Goal: Book appointment/travel/reservation

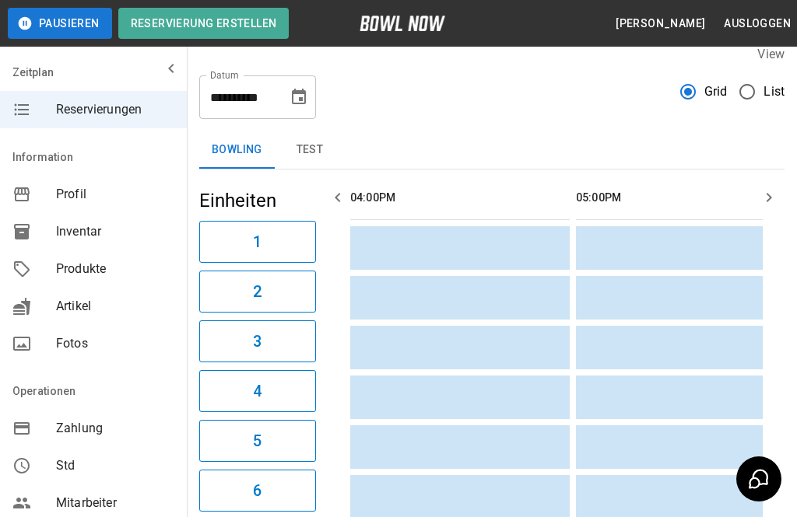
scroll to position [0, 903]
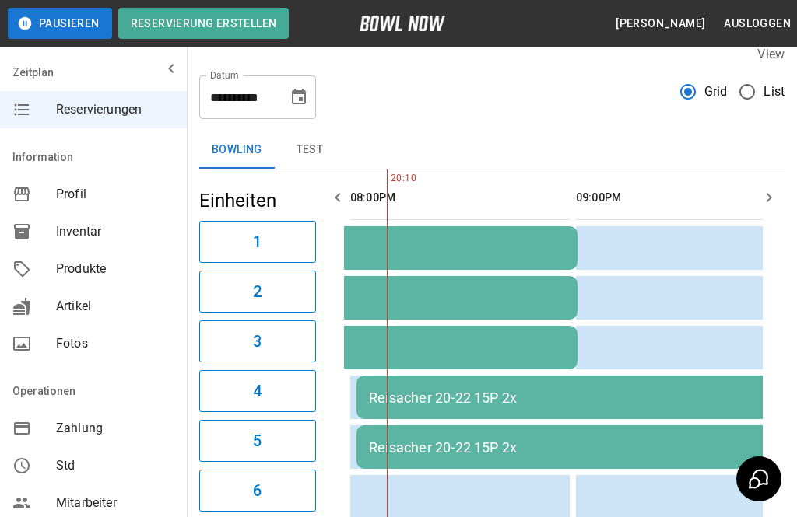
click at [296, 87] on button "Choose date, selected date is 26. Sep. 2025" at bounding box center [298, 97] width 31 height 31
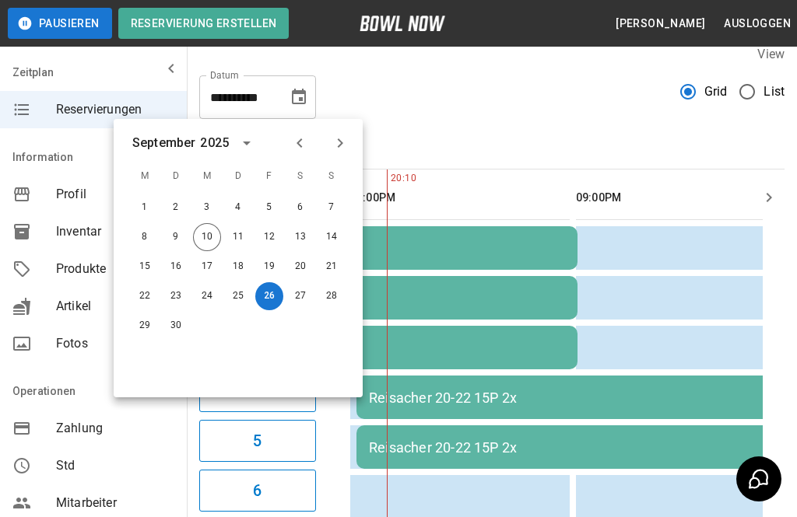
click at [336, 131] on button "Next month" at bounding box center [340, 143] width 26 height 26
click at [269, 227] on button "10" at bounding box center [269, 237] width 28 height 28
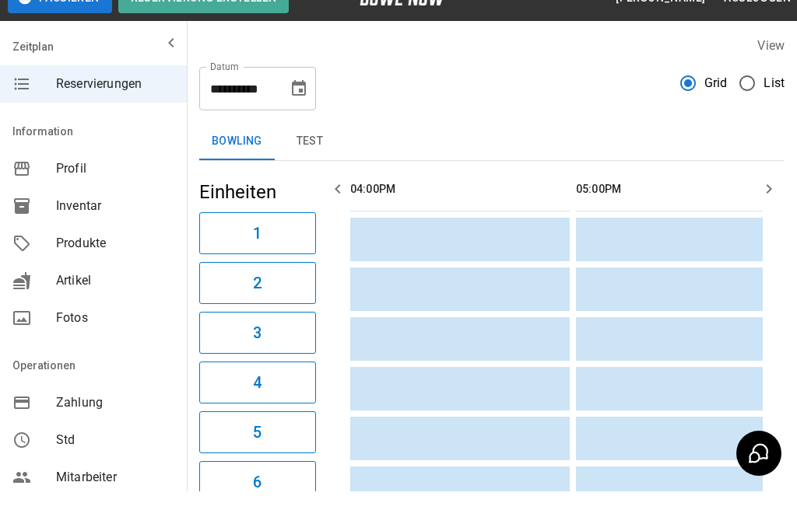
scroll to position [26, 0]
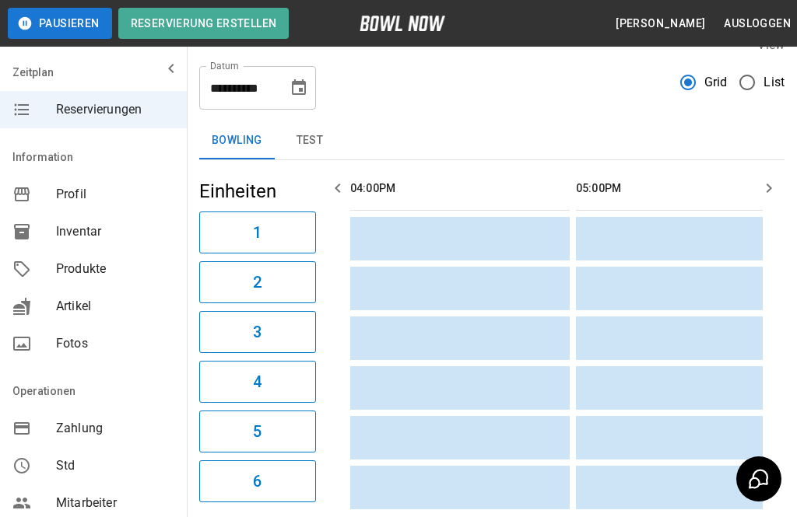
click at [307, 86] on icon "Choose date, selected date is 10. Okt. 2025" at bounding box center [298, 88] width 19 height 19
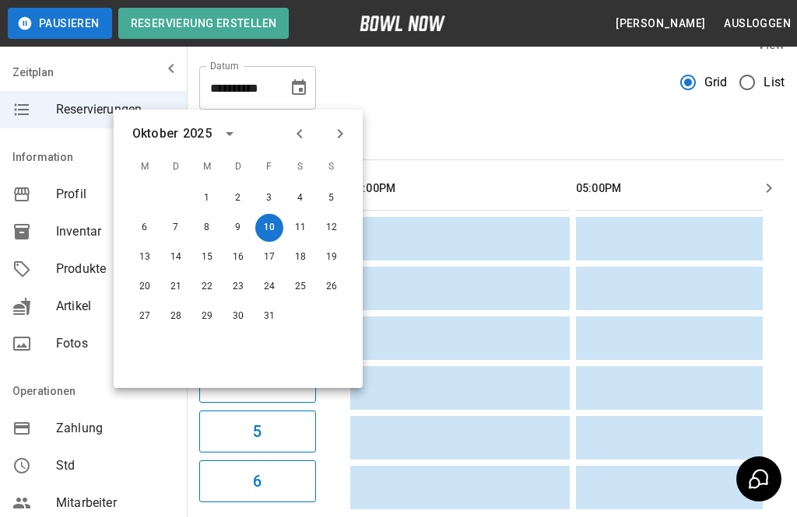
click at [308, 129] on icon "Previous month" at bounding box center [299, 133] width 19 height 19
click at [310, 130] on button "Previous month" at bounding box center [299, 134] width 26 height 26
click at [344, 138] on icon "Next month" at bounding box center [340, 133] width 19 height 19
click at [307, 220] on button "13" at bounding box center [300, 228] width 28 height 28
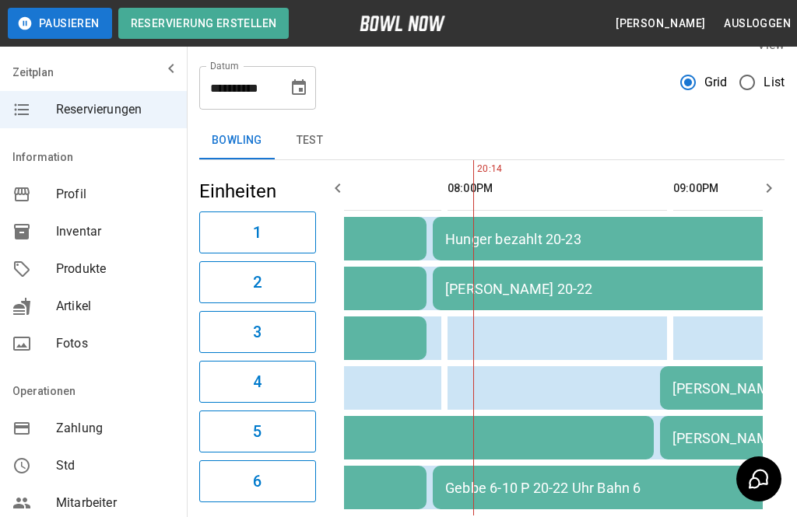
scroll to position [0, 1668]
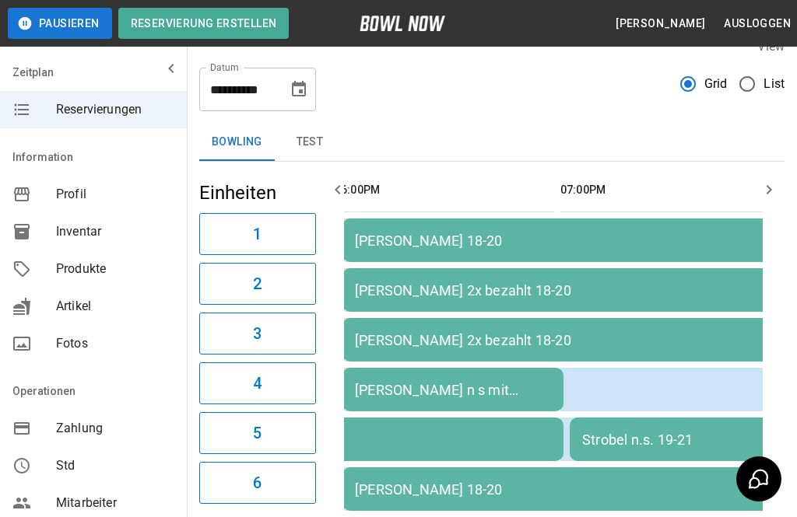
click at [295, 84] on icon "Choose date, selected date is 13. Sep. 2025" at bounding box center [299, 89] width 14 height 16
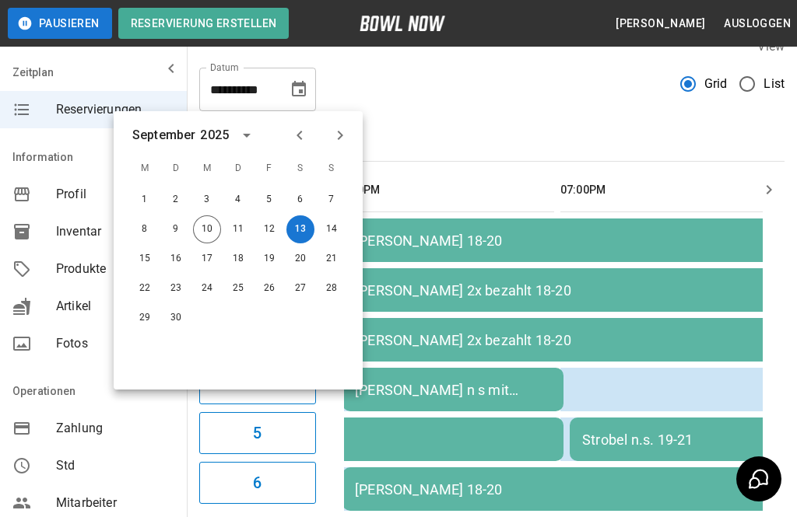
click at [342, 129] on icon "Next month" at bounding box center [340, 135] width 19 height 19
click at [268, 265] on button "17" at bounding box center [269, 259] width 28 height 28
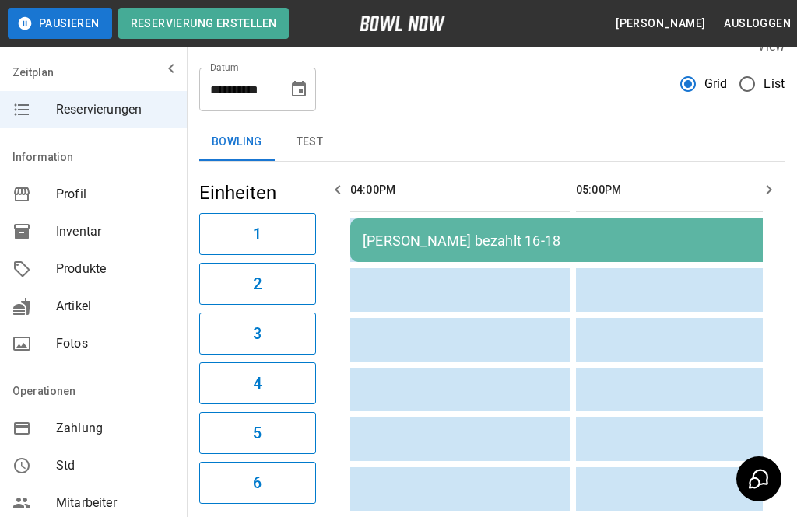
click at [303, 78] on button "Choose date, selected date is 17. Okt. 2025" at bounding box center [298, 89] width 31 height 31
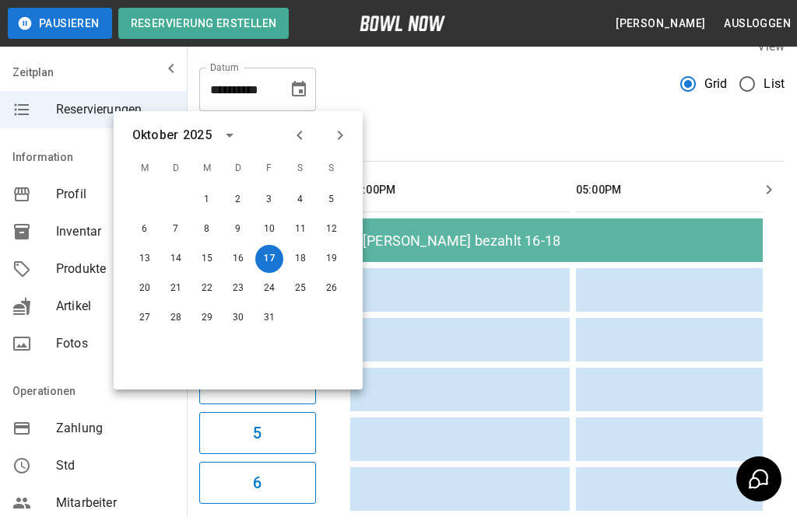
click at [303, 258] on button "18" at bounding box center [300, 259] width 28 height 28
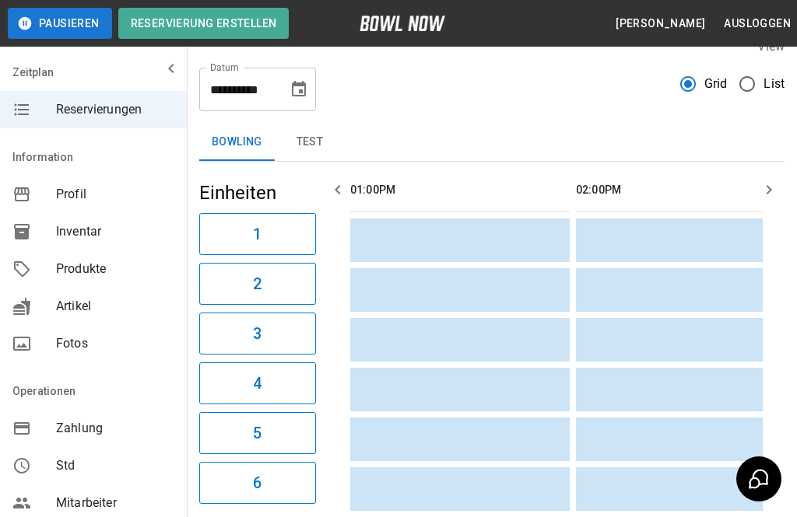
scroll to position [0, 1580]
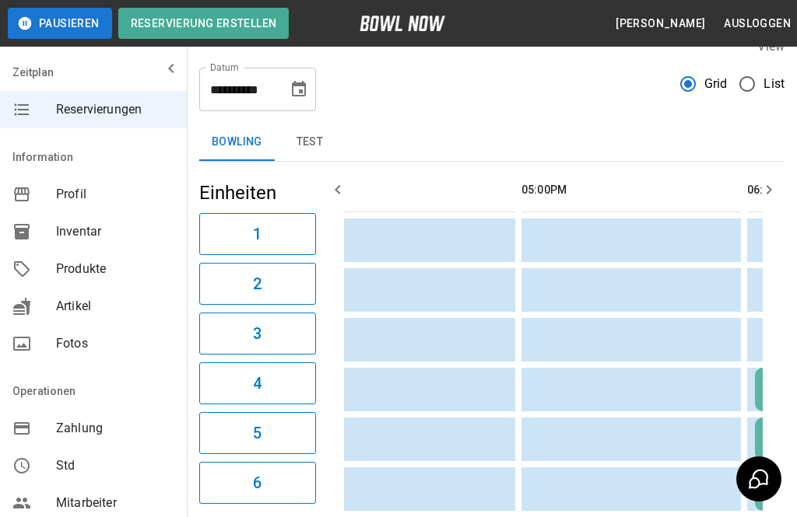
click at [294, 90] on icon "Choose date, selected date is 18. Okt. 2025" at bounding box center [298, 89] width 19 height 19
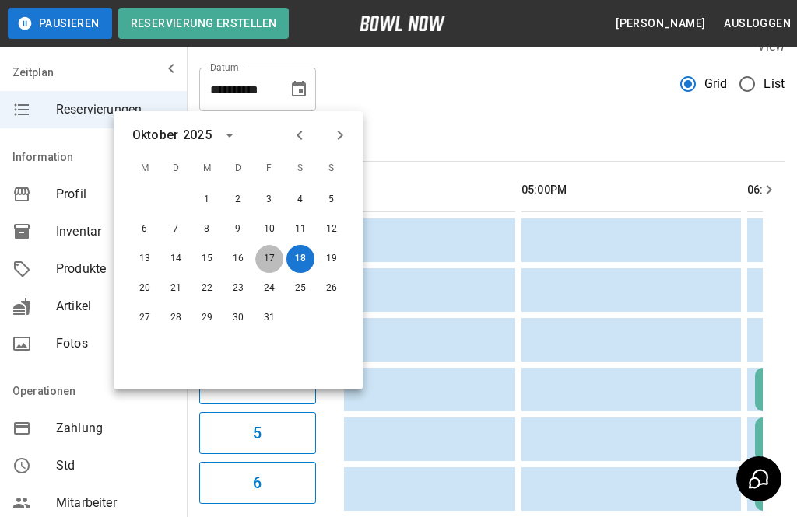
click at [269, 256] on button "17" at bounding box center [269, 259] width 28 height 28
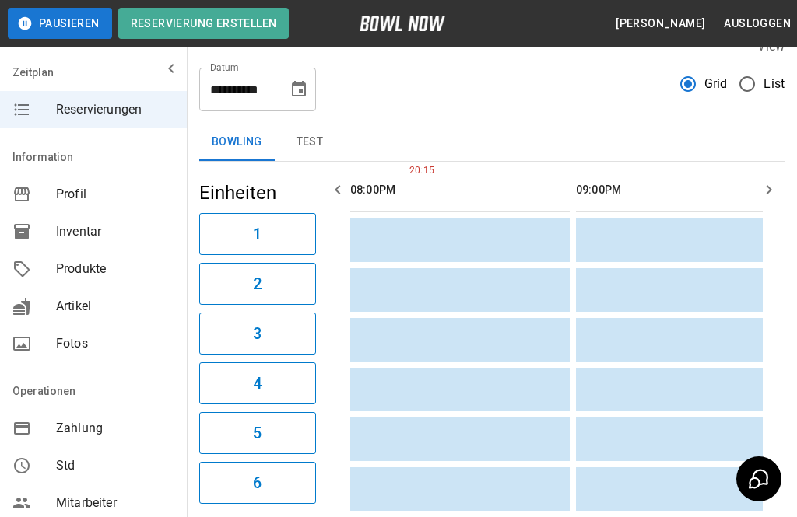
click at [305, 84] on icon "Choose date, selected date is 17. Okt. 2025" at bounding box center [299, 89] width 14 height 16
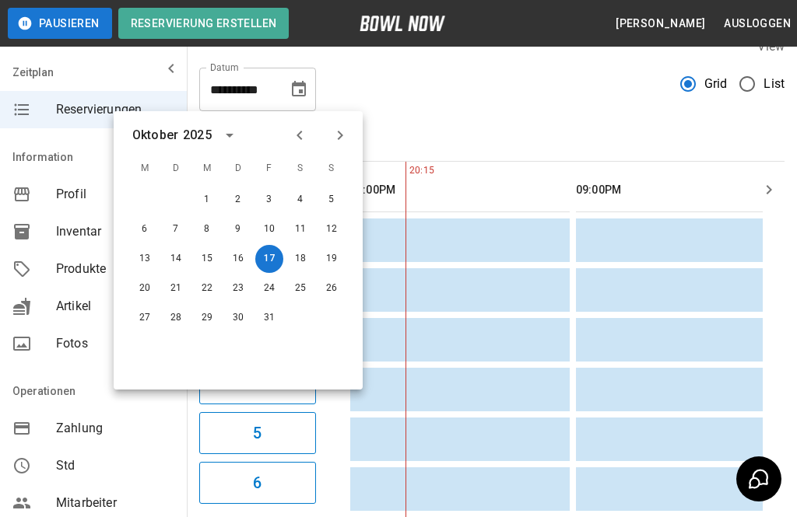
click at [304, 135] on icon "Previous month" at bounding box center [299, 135] width 19 height 19
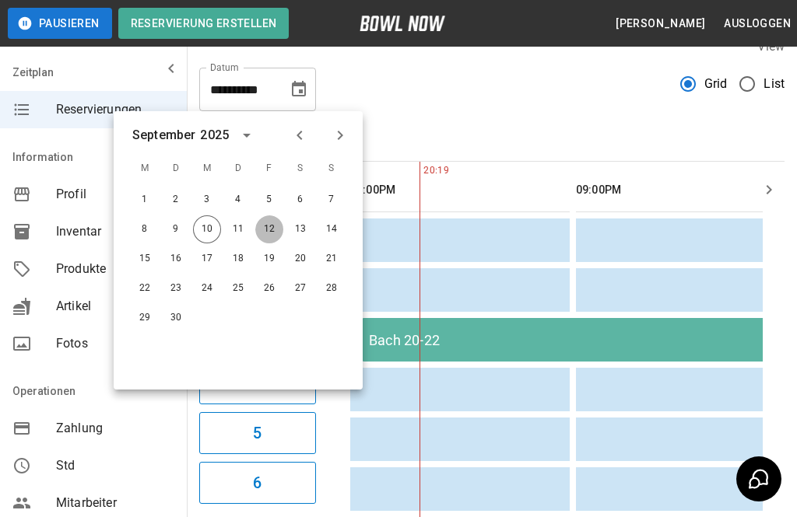
click at [272, 234] on button "12" at bounding box center [269, 230] width 28 height 28
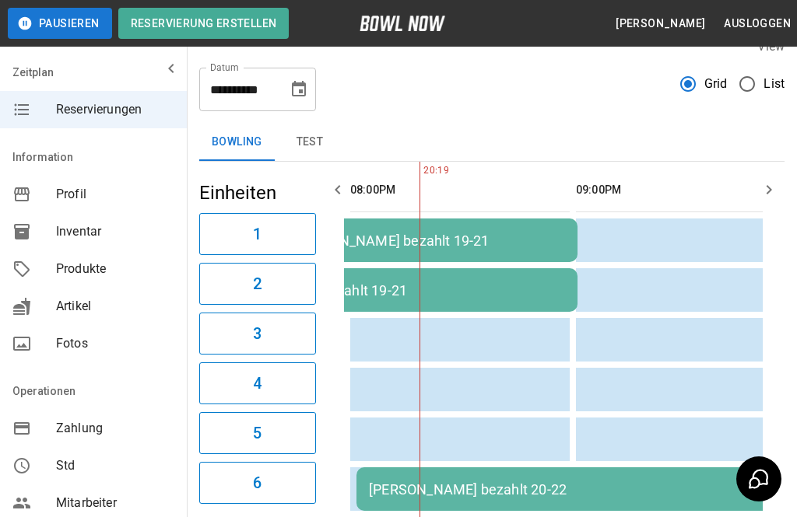
click at [268, 185] on button "12" at bounding box center [261, 178] width 21 height 16
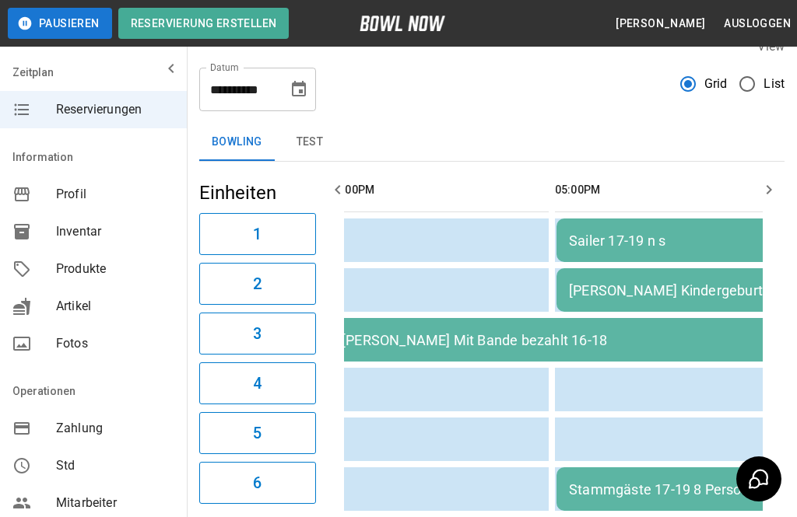
scroll to position [17, 0]
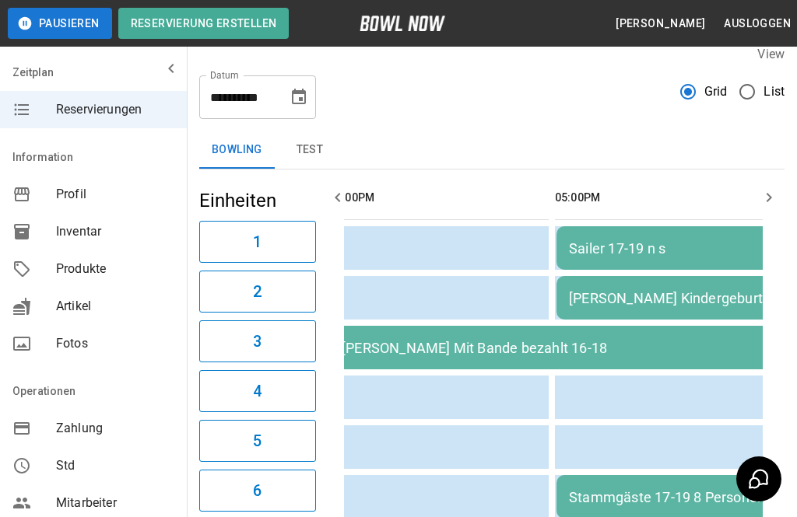
click at [300, 86] on button "Choose date, selected date is 12. Sep. 2025" at bounding box center [298, 97] width 31 height 31
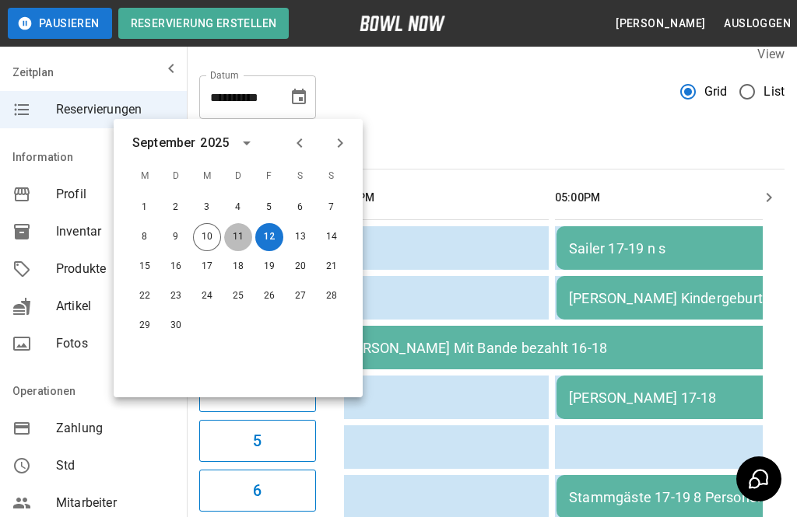
click at [240, 236] on button "11" at bounding box center [238, 237] width 28 height 28
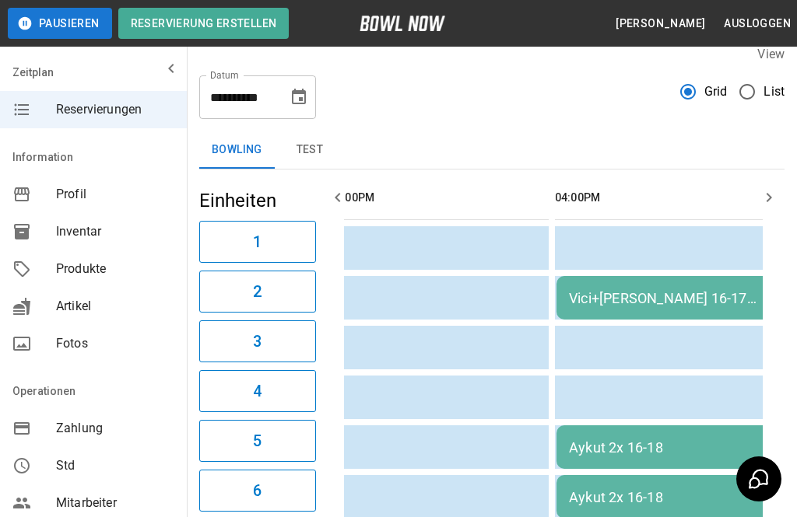
scroll to position [0, 1128]
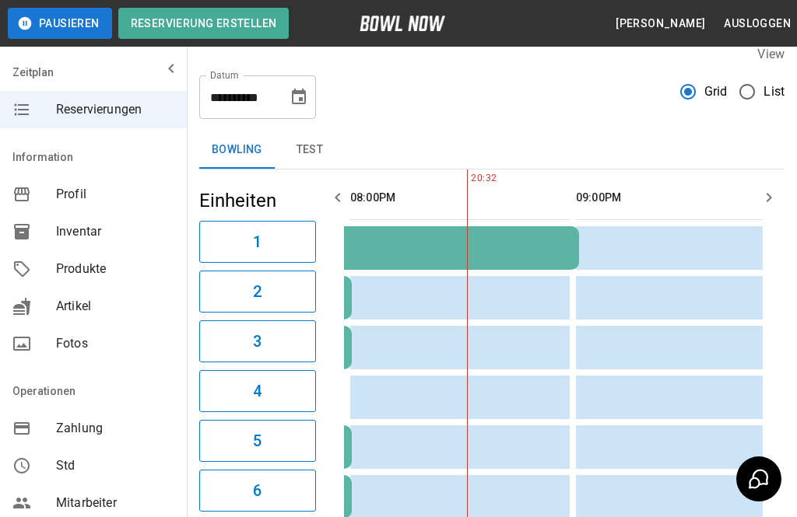
click at [303, 98] on icon "Choose date, selected date is 11. Sep. 2025" at bounding box center [298, 97] width 19 height 19
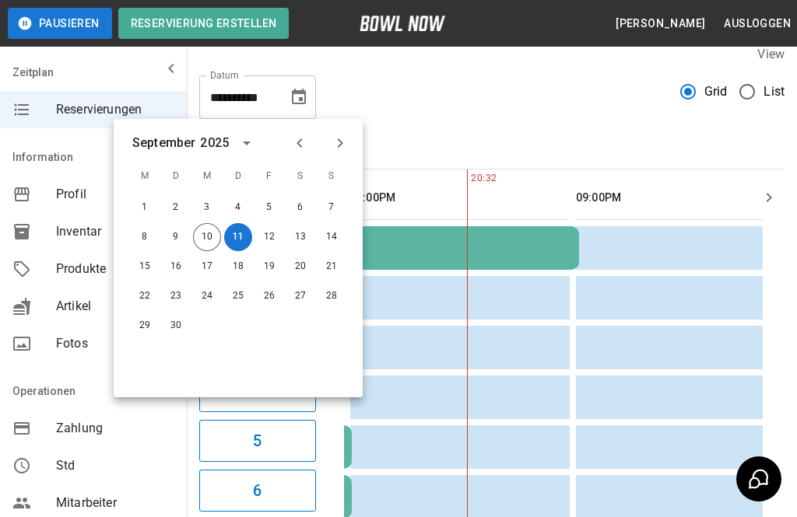
click at [261, 245] on button "12" at bounding box center [269, 237] width 28 height 28
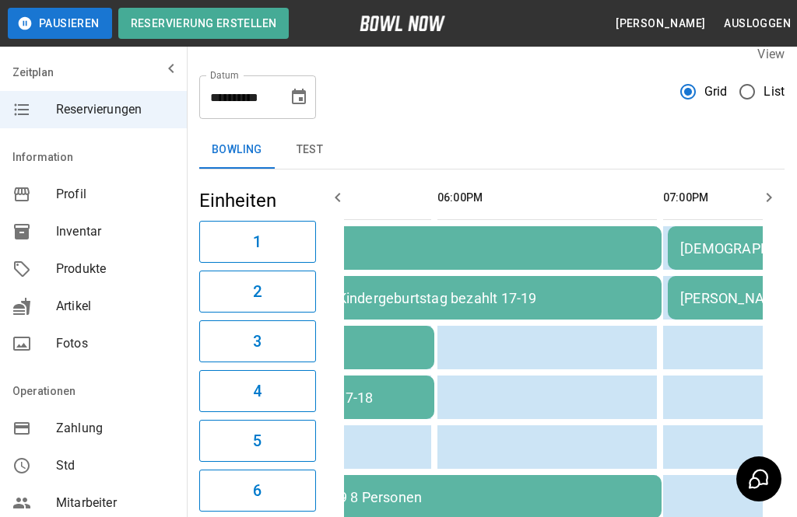
scroll to position [0, 509]
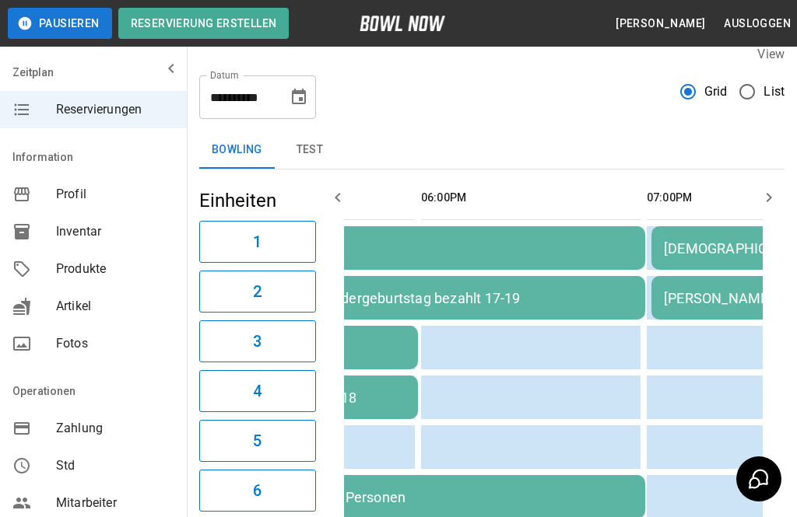
click at [314, 98] on button "Choose date, selected date is 12. Sep. 2025" at bounding box center [298, 97] width 31 height 31
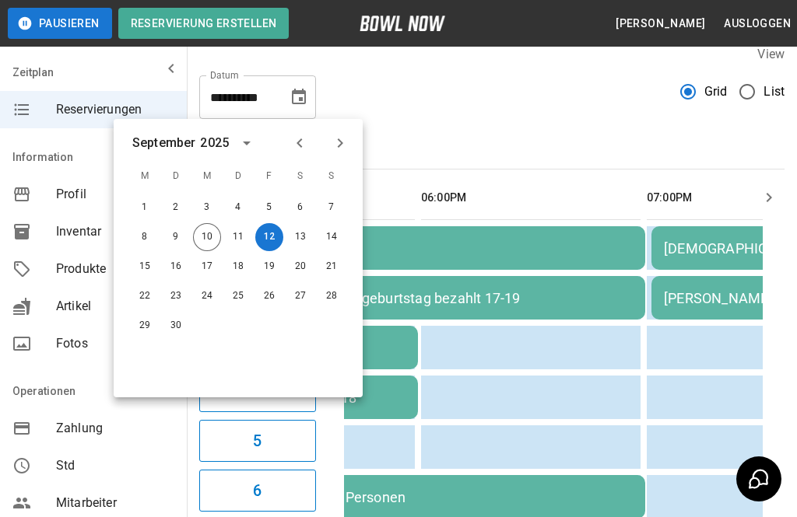
click at [303, 238] on button "13" at bounding box center [300, 237] width 28 height 28
type input "**********"
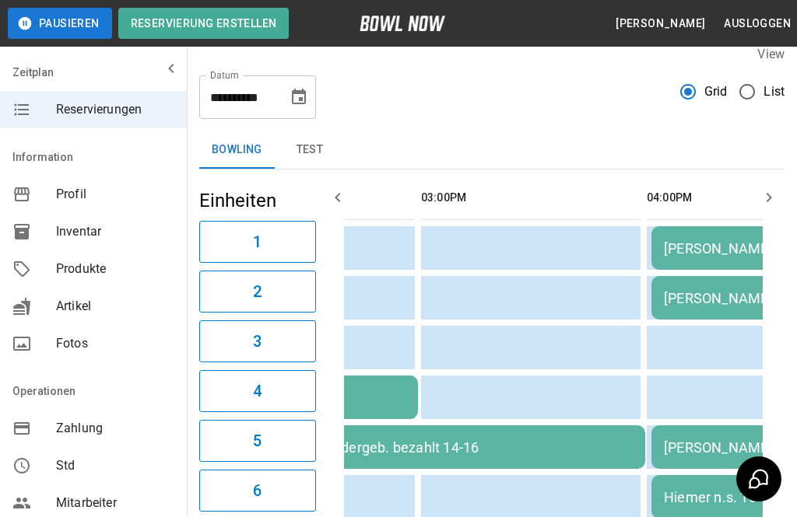
scroll to position [0, 1580]
